Goal: Check status: Check status

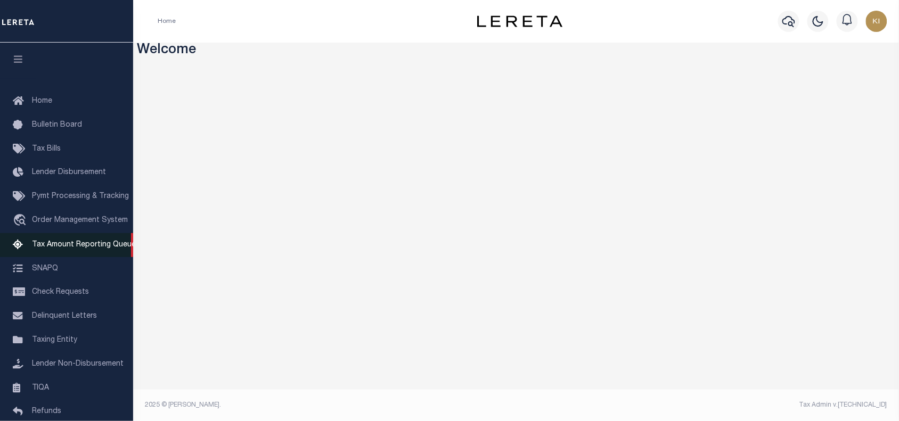
click at [72, 246] on span "Tax Amount Reporting Queue" at bounding box center [84, 244] width 104 height 7
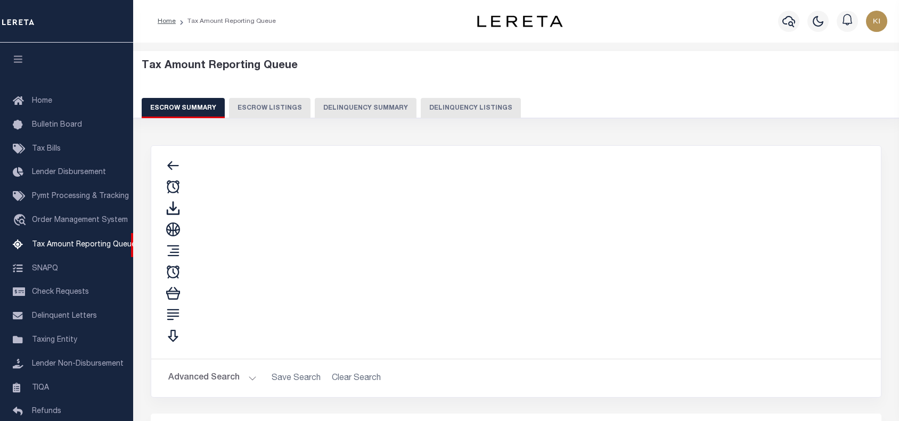
select select "100"
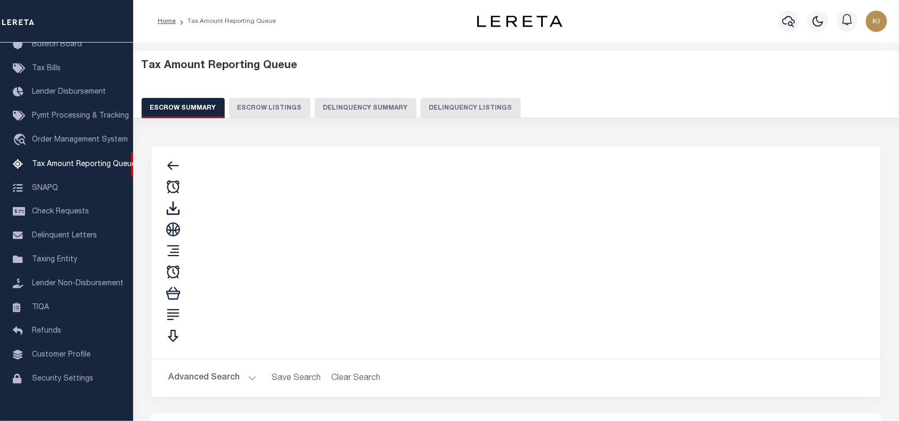
select select "100"
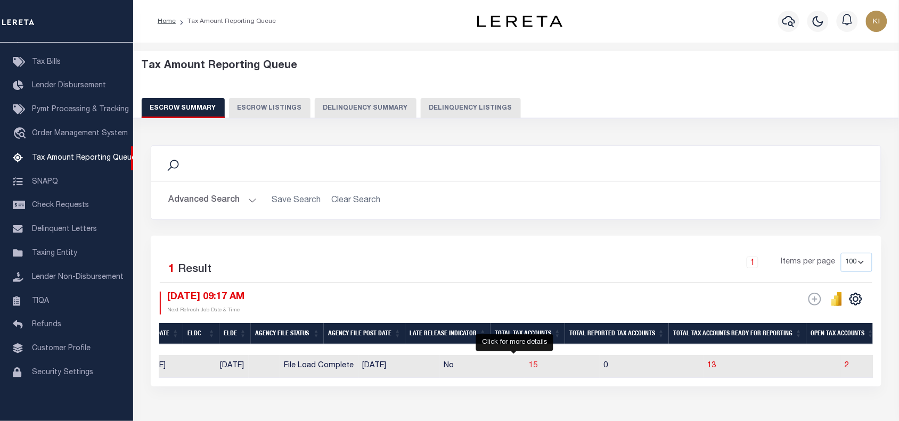
click at [529, 366] on span "15" at bounding box center [533, 365] width 9 height 7
select select "100"
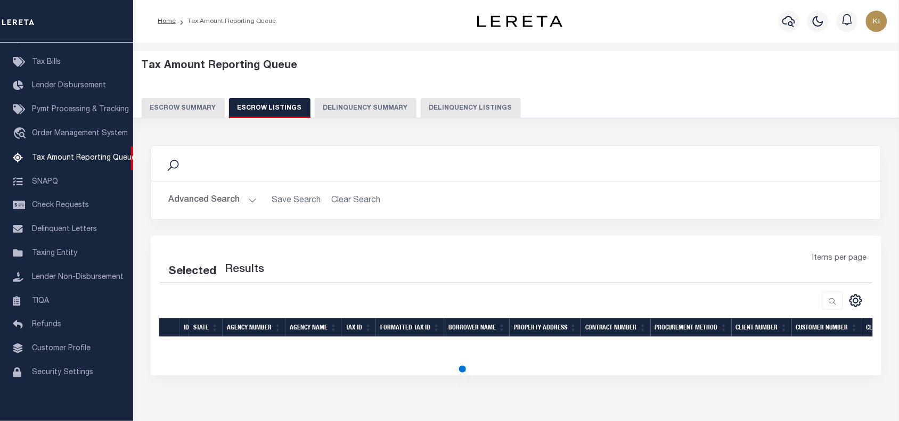
select select "100"
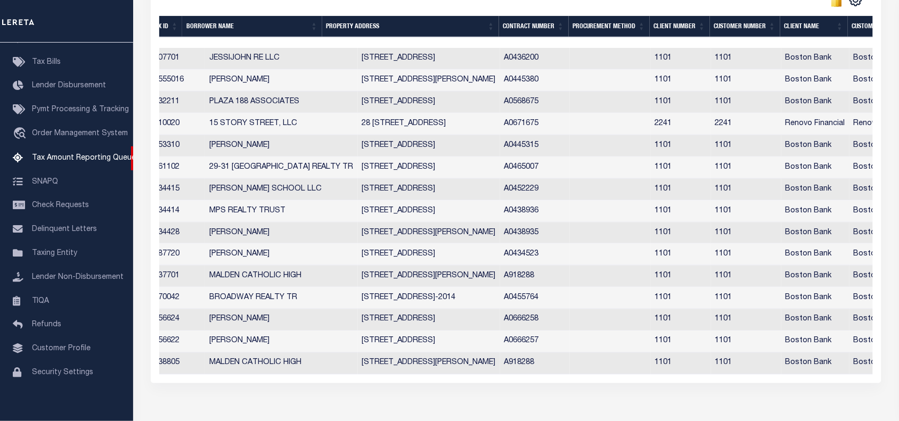
scroll to position [0, 319]
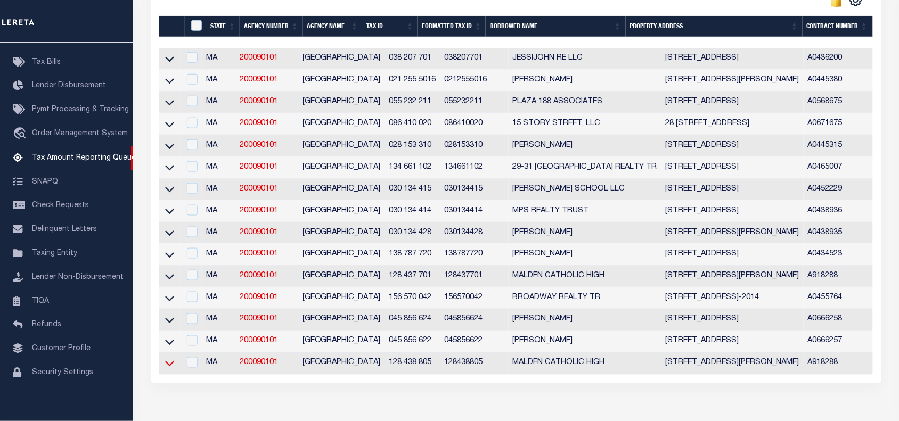
click at [169, 369] on icon at bounding box center [169, 363] width 9 height 11
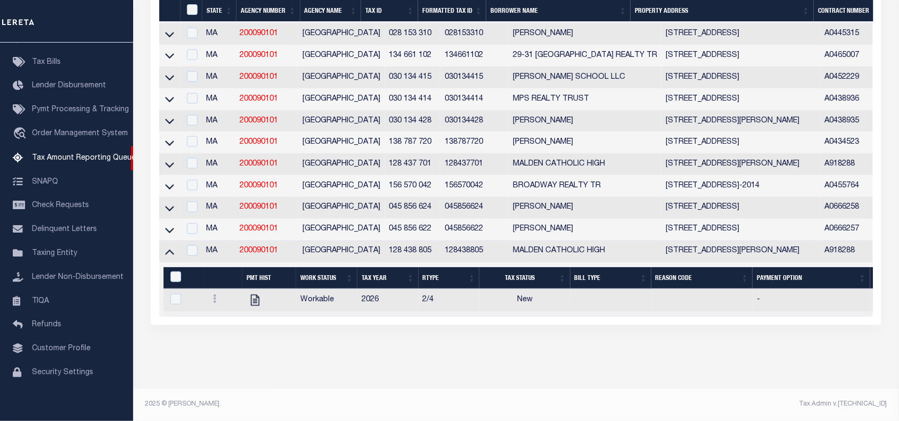
click at [385, 246] on td "128 438 805" at bounding box center [413, 252] width 56 height 22
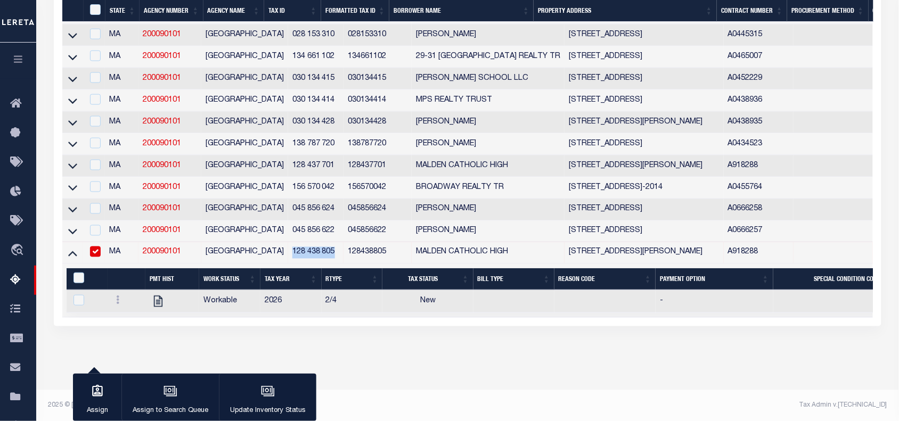
drag, startPoint x: 267, startPoint y: 265, endPoint x: 313, endPoint y: 265, distance: 45.8
click at [313, 264] on td "128 438 805" at bounding box center [316, 253] width 56 height 22
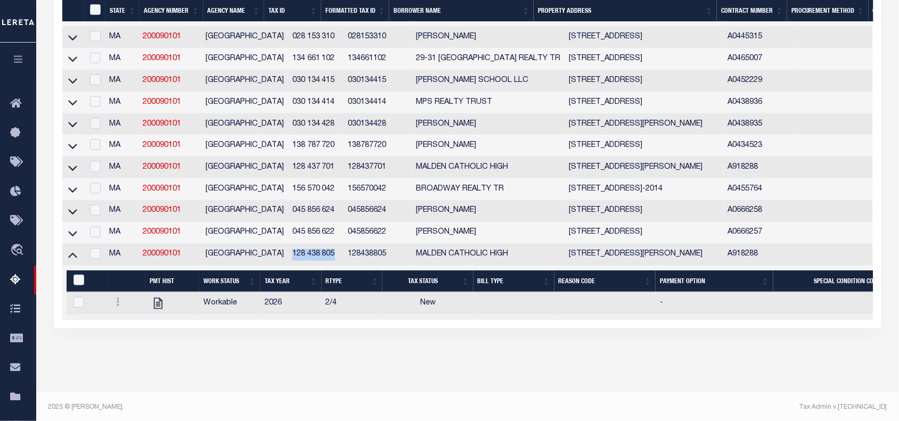
copy td "128 438 805"
click at [100, 259] on input "checkbox" at bounding box center [95, 254] width 11 height 11
checkbox input "true"
